Goal: Find specific page/section: Find specific page/section

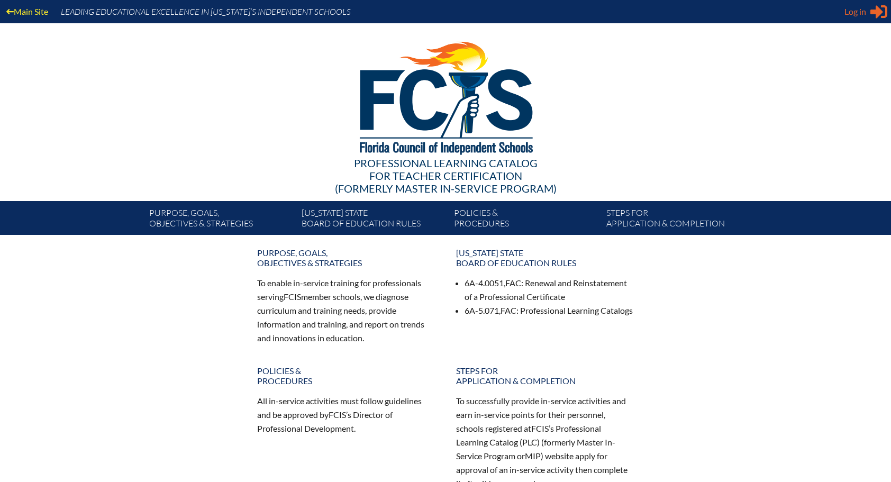
type input "[EMAIL_ADDRESS][DOMAIN_NAME]"
click at [863, 7] on span "Log in" at bounding box center [856, 11] width 22 height 13
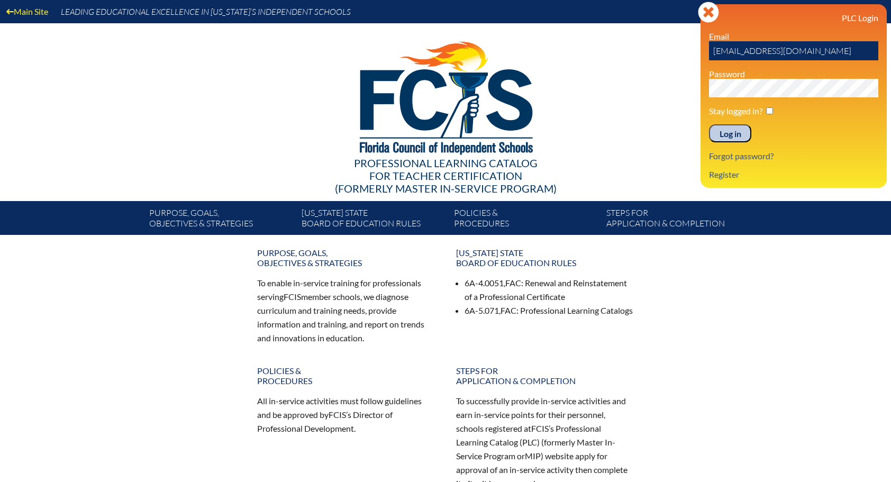
click at [731, 133] on input "Log in" at bounding box center [730, 133] width 42 height 18
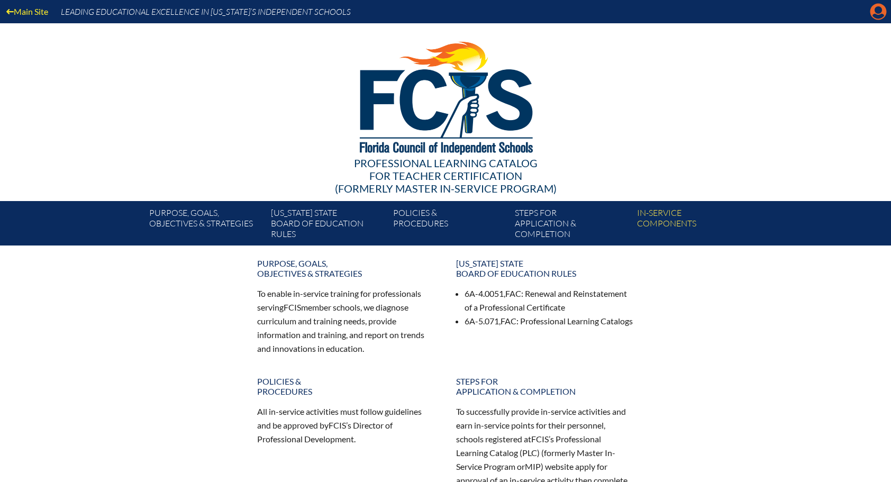
click at [874, 10] on icon at bounding box center [879, 12] width 16 height 16
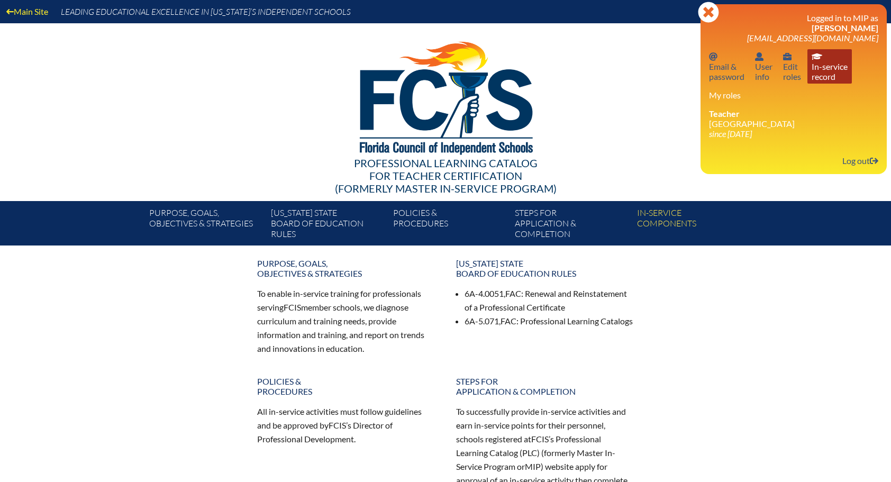
click at [823, 69] on link "In-service record In-service record" at bounding box center [830, 66] width 44 height 34
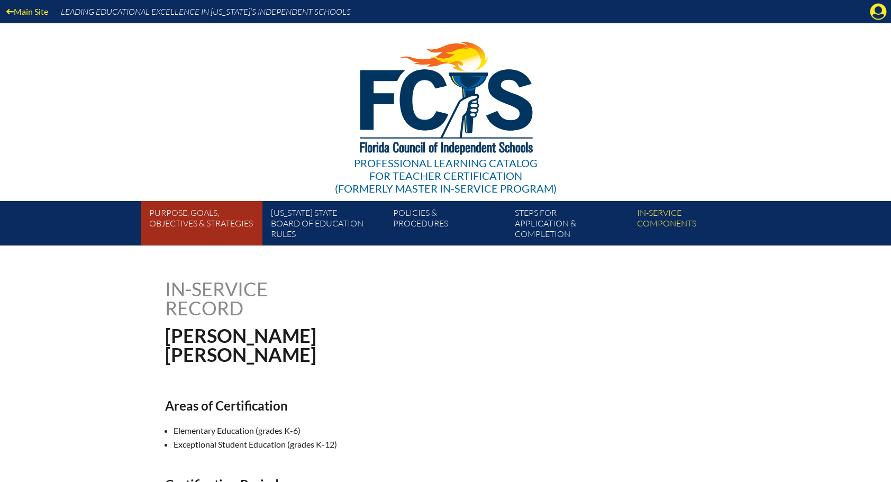
drag, startPoint x: 772, startPoint y: 0, endPoint x: 261, endPoint y: 235, distance: 561.7
click at [261, 235] on link "Purpose, goals, objectives & strategies" at bounding box center [206, 225] width 122 height 40
